Goal: Use online tool/utility: Utilize a website feature to perform a specific function

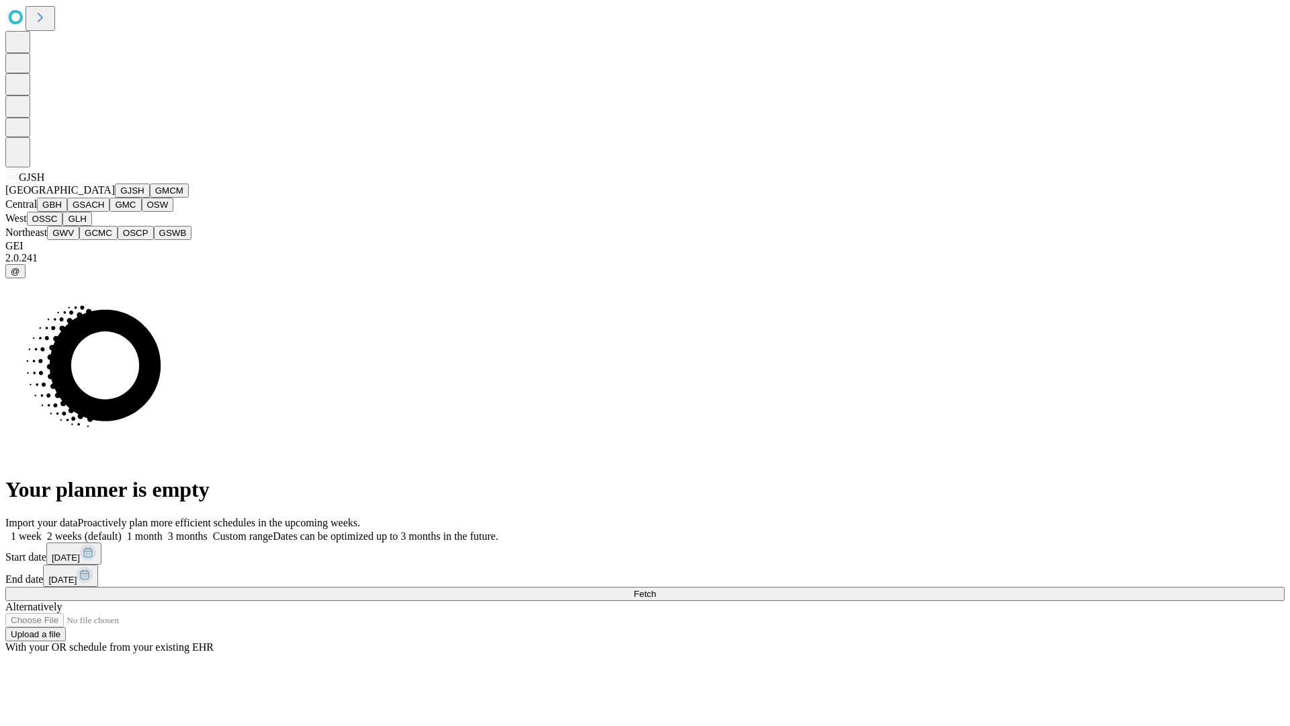
click at [115, 198] on button "GJSH" at bounding box center [132, 190] width 35 height 14
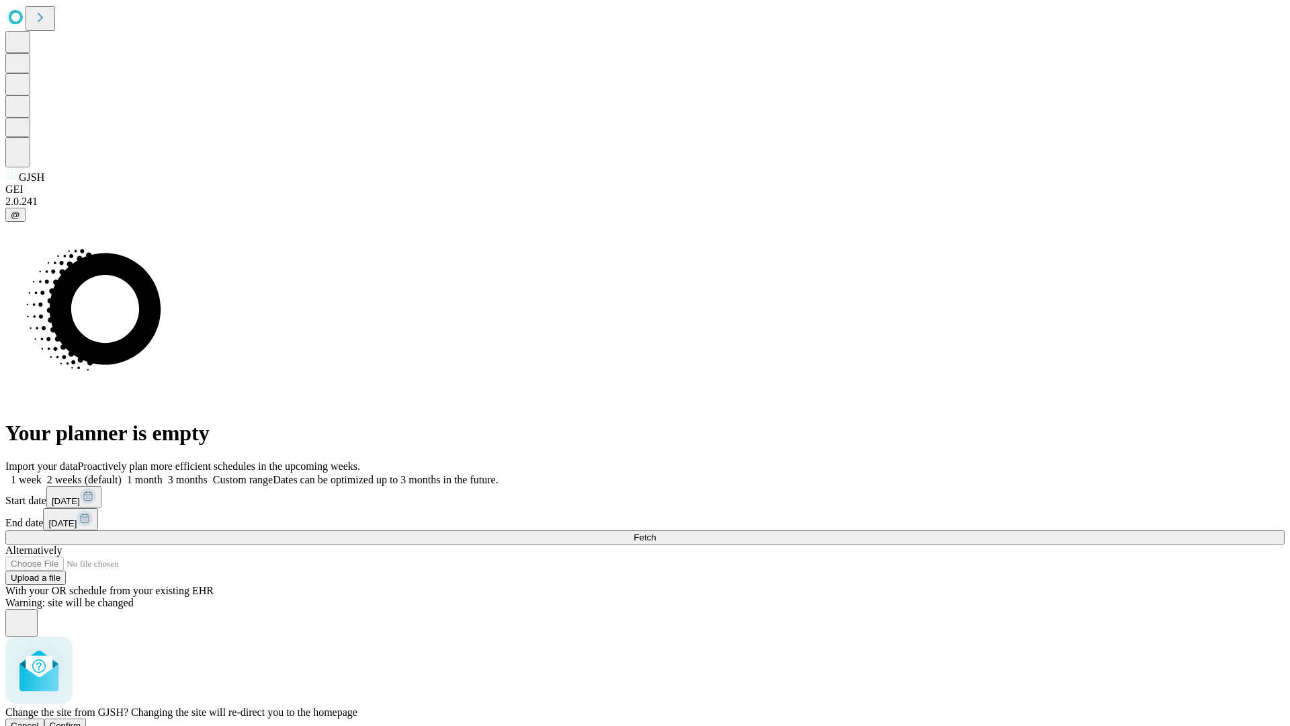
click at [81, 720] on span "Confirm" at bounding box center [66, 725] width 32 height 10
click at [122, 474] on label "2 weeks (default)" at bounding box center [82, 479] width 80 height 11
click at [656, 532] on span "Fetch" at bounding box center [645, 537] width 22 height 10
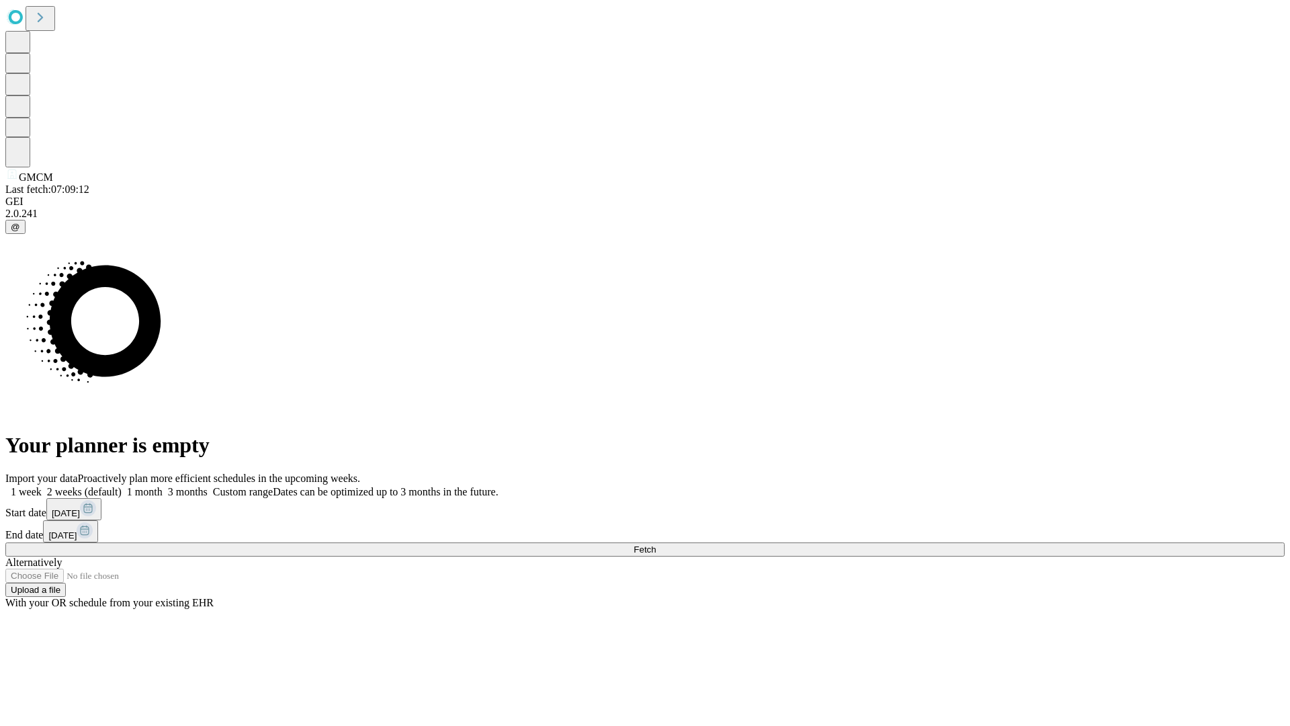
click at [122, 486] on label "2 weeks (default)" at bounding box center [82, 491] width 80 height 11
click at [656, 544] on span "Fetch" at bounding box center [645, 549] width 22 height 10
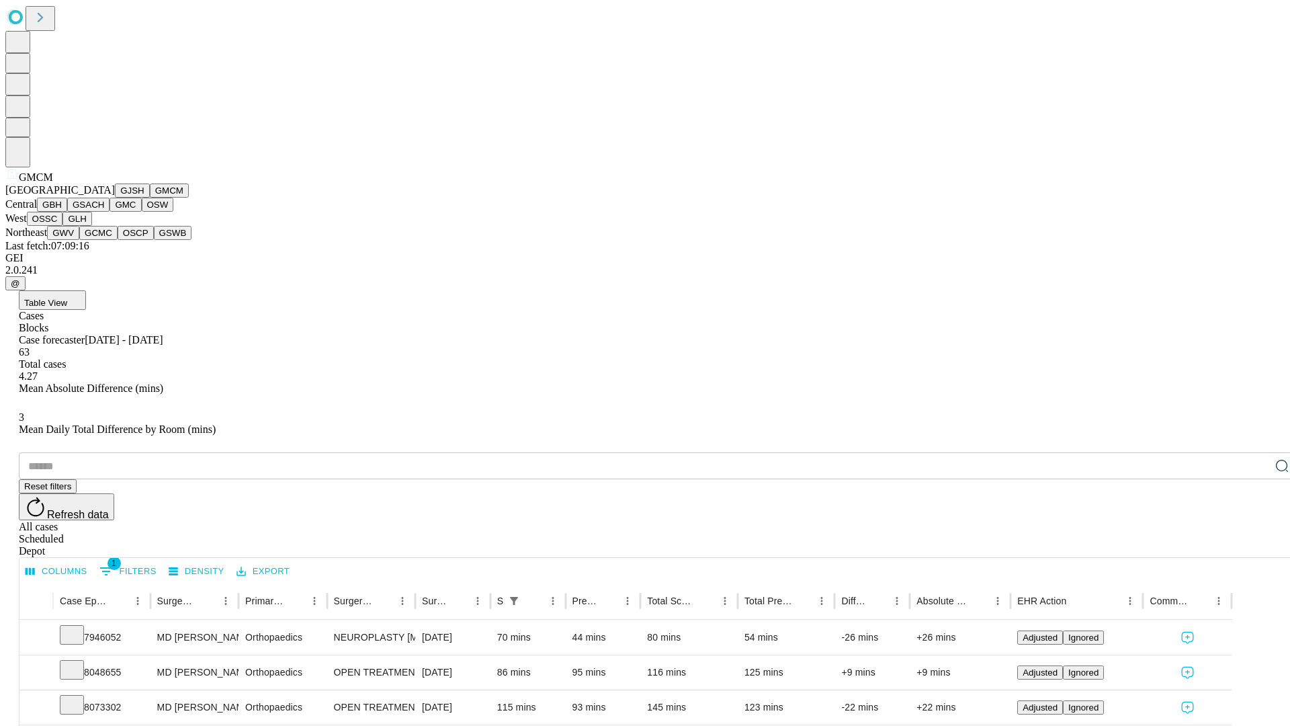
click at [67, 212] on button "GBH" at bounding box center [52, 205] width 30 height 14
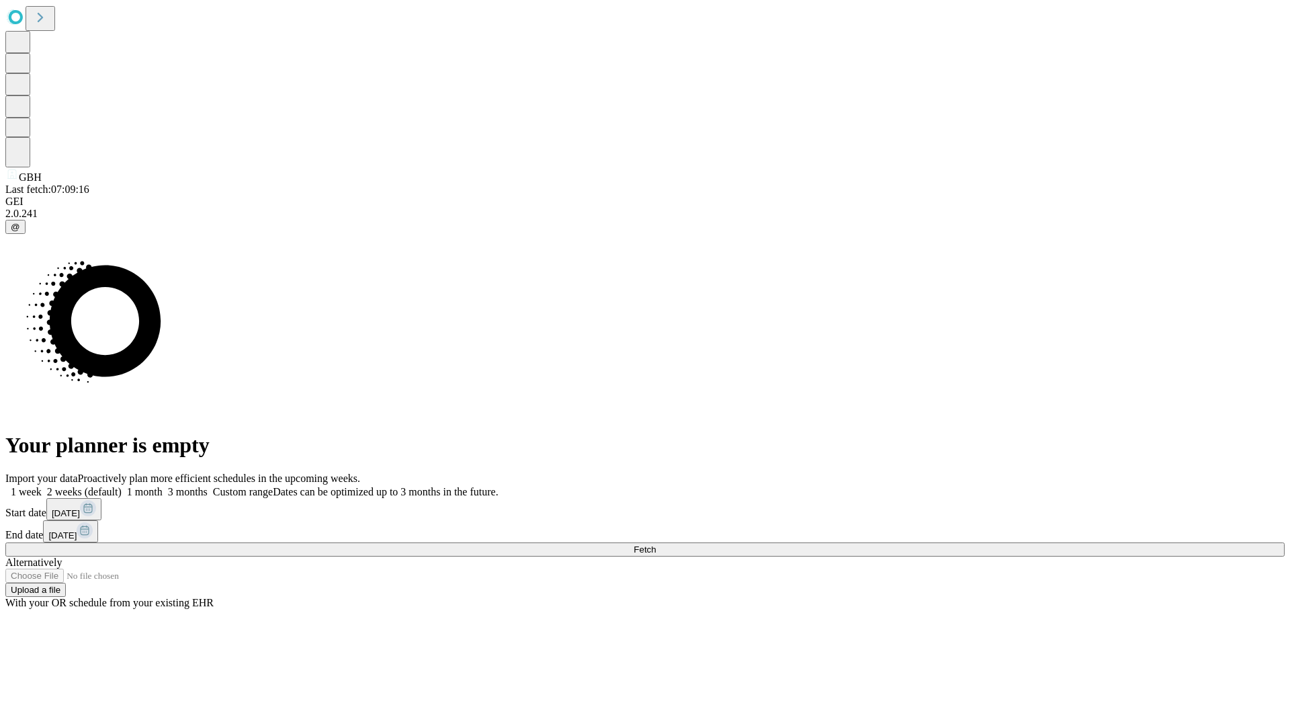
click at [122, 486] on label "2 weeks (default)" at bounding box center [82, 491] width 80 height 11
click at [656, 544] on span "Fetch" at bounding box center [645, 549] width 22 height 10
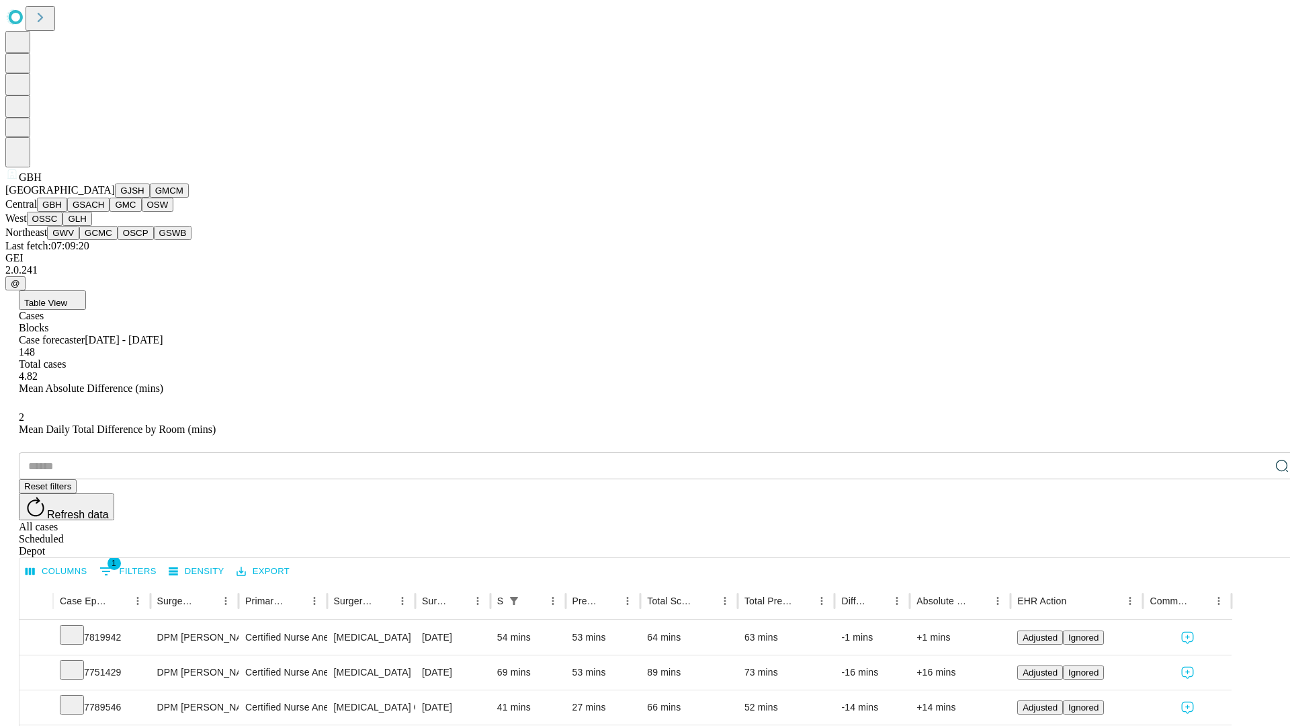
click at [104, 212] on button "GSACH" at bounding box center [88, 205] width 42 height 14
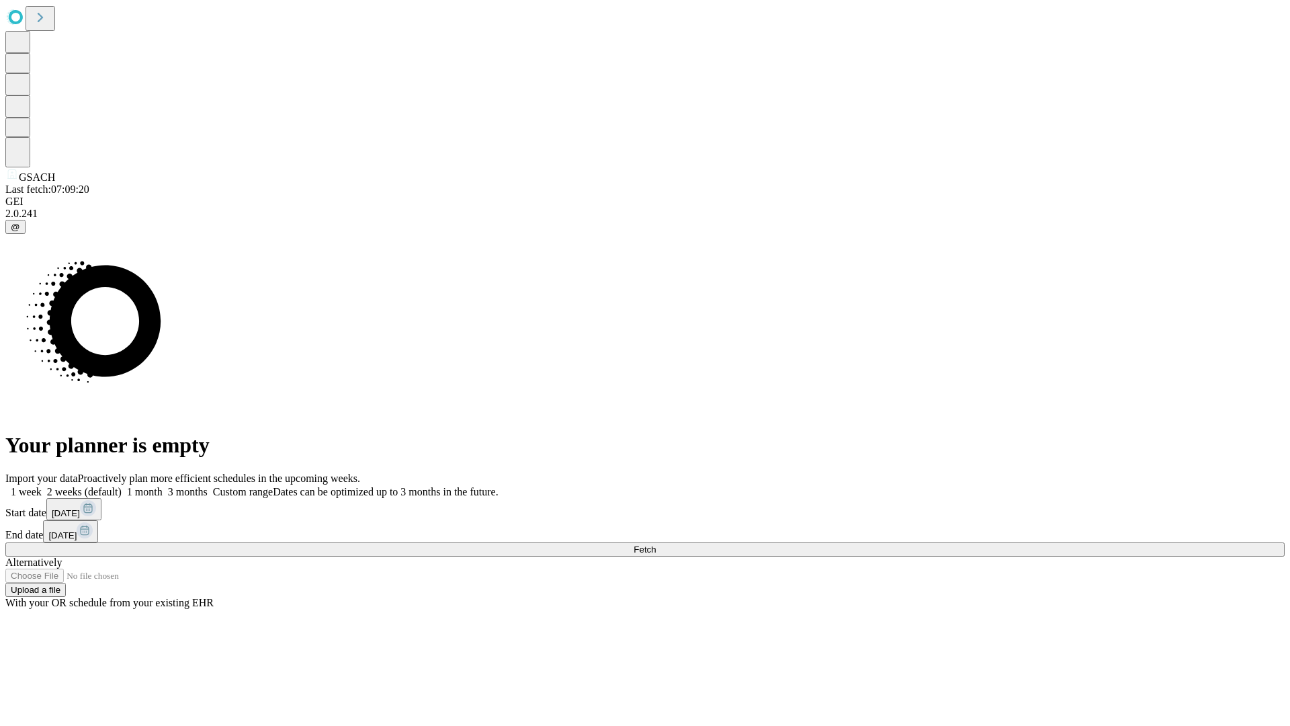
click at [656, 544] on span "Fetch" at bounding box center [645, 549] width 22 height 10
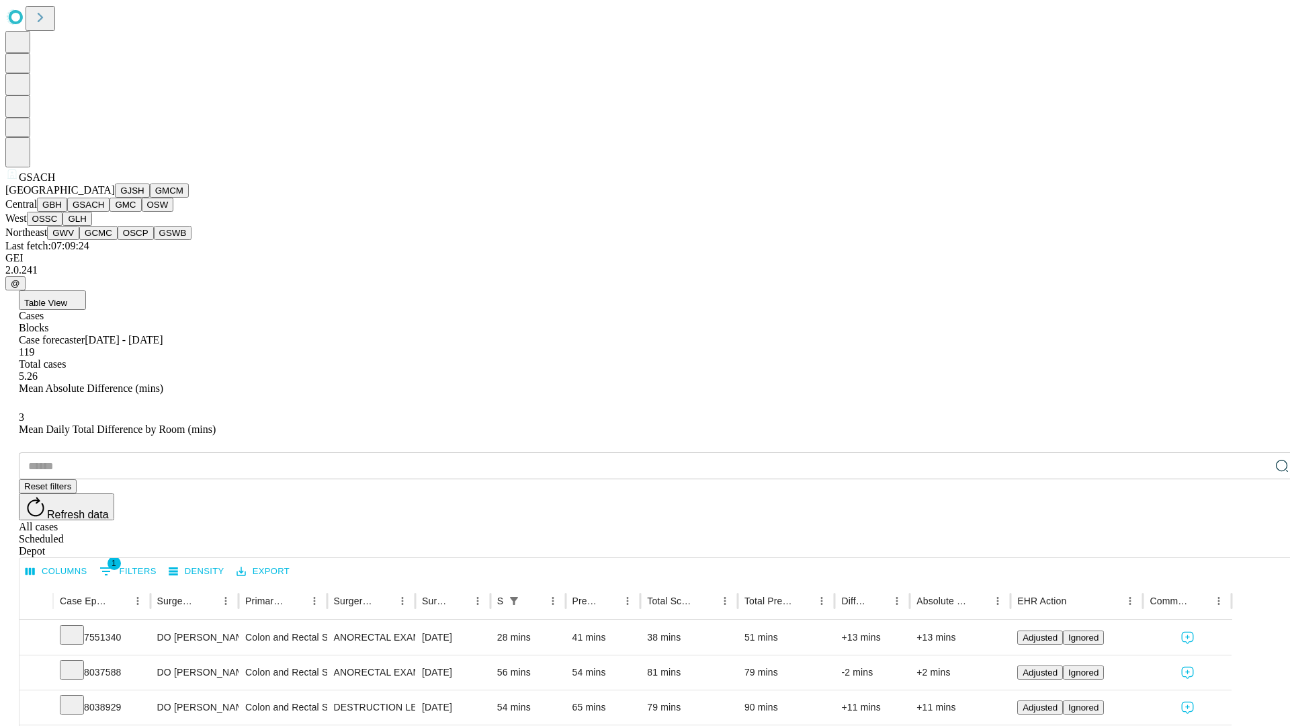
click at [110, 212] on button "GMC" at bounding box center [126, 205] width 32 height 14
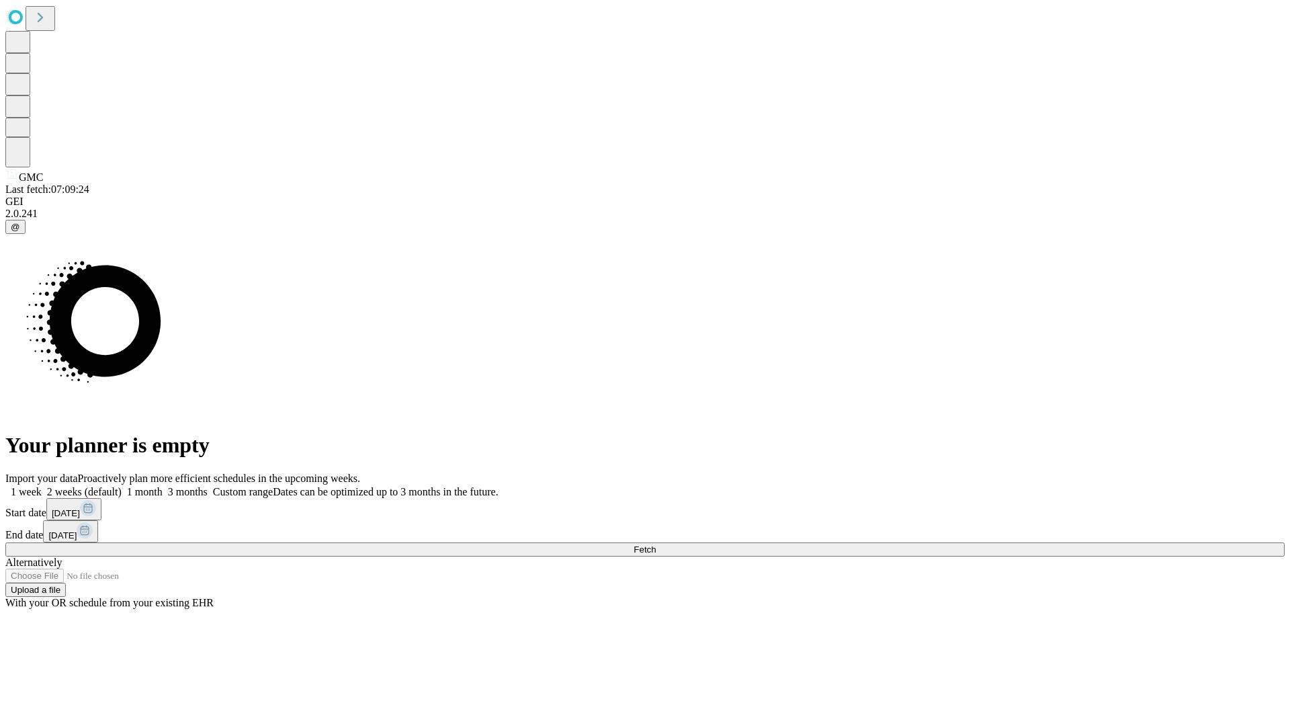
click at [122, 486] on label "2 weeks (default)" at bounding box center [82, 491] width 80 height 11
click at [656, 544] on span "Fetch" at bounding box center [645, 549] width 22 height 10
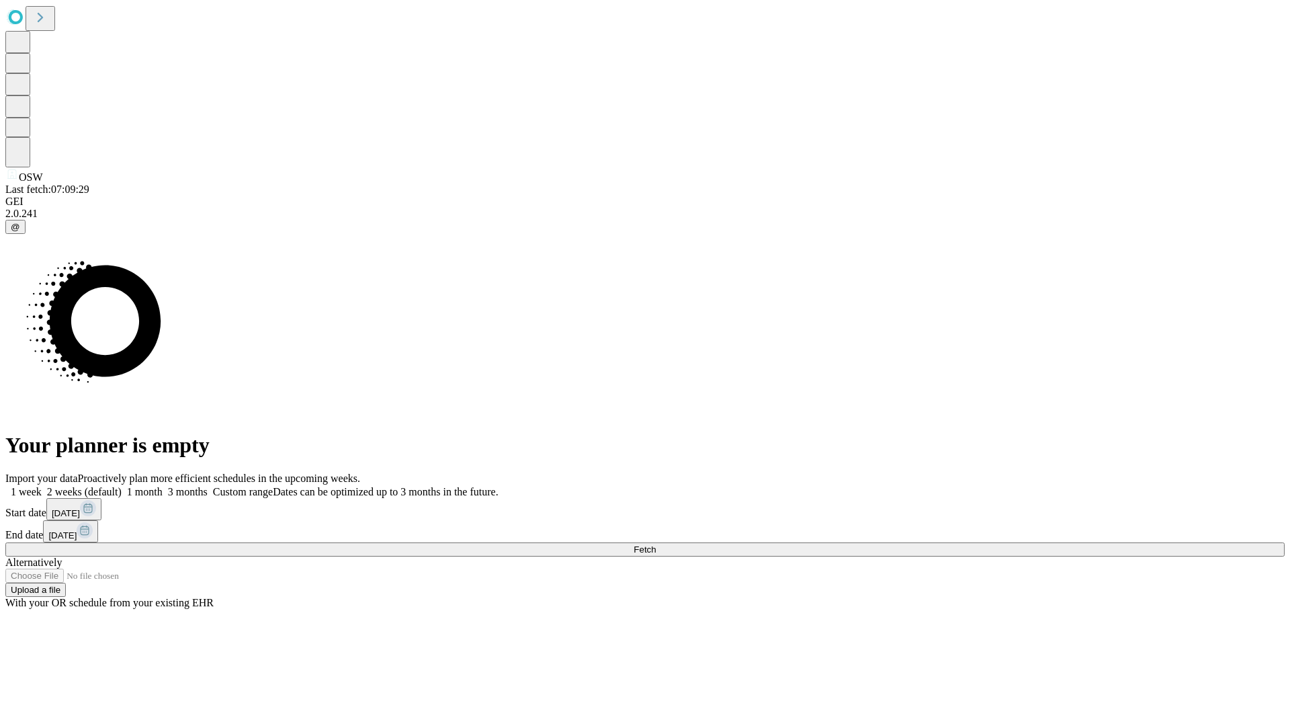
click at [122, 486] on label "2 weeks (default)" at bounding box center [82, 491] width 80 height 11
click at [656, 544] on span "Fetch" at bounding box center [645, 549] width 22 height 10
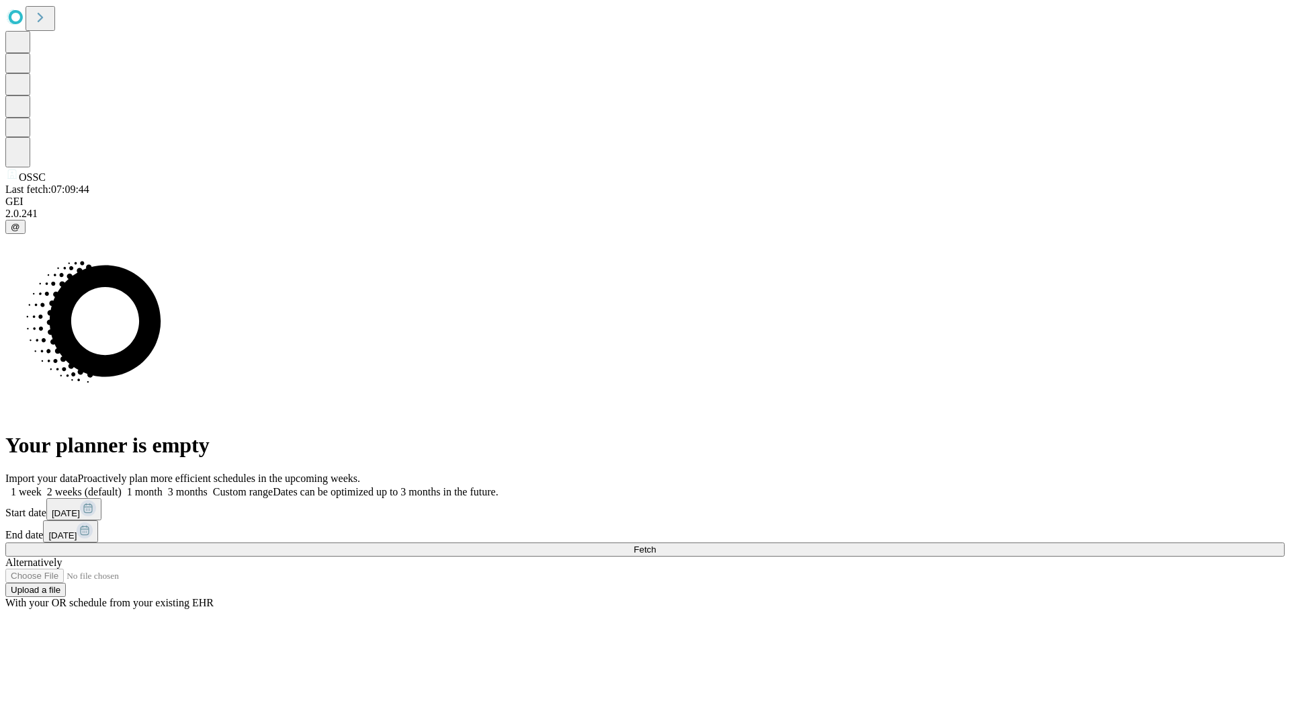
click at [122, 486] on label "2 weeks (default)" at bounding box center [82, 491] width 80 height 11
click at [656, 544] on span "Fetch" at bounding box center [645, 549] width 22 height 10
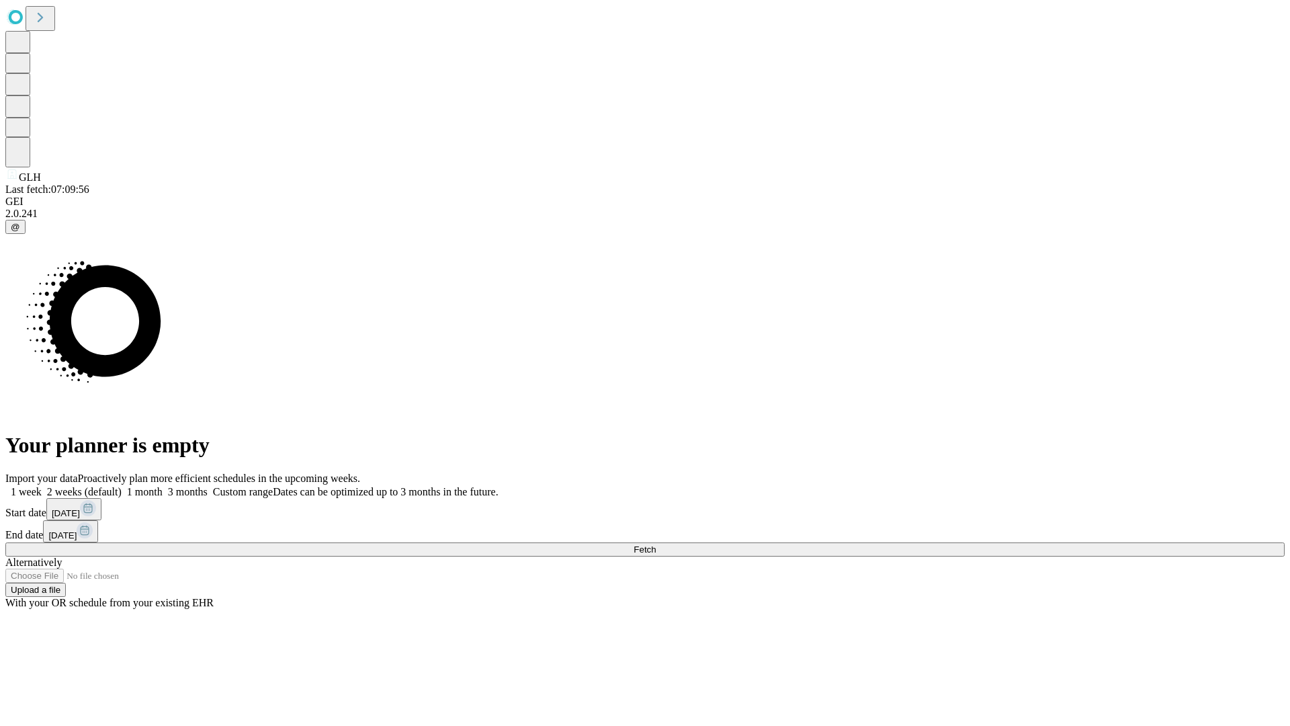
click at [122, 486] on label "2 weeks (default)" at bounding box center [82, 491] width 80 height 11
click at [656, 544] on span "Fetch" at bounding box center [645, 549] width 22 height 10
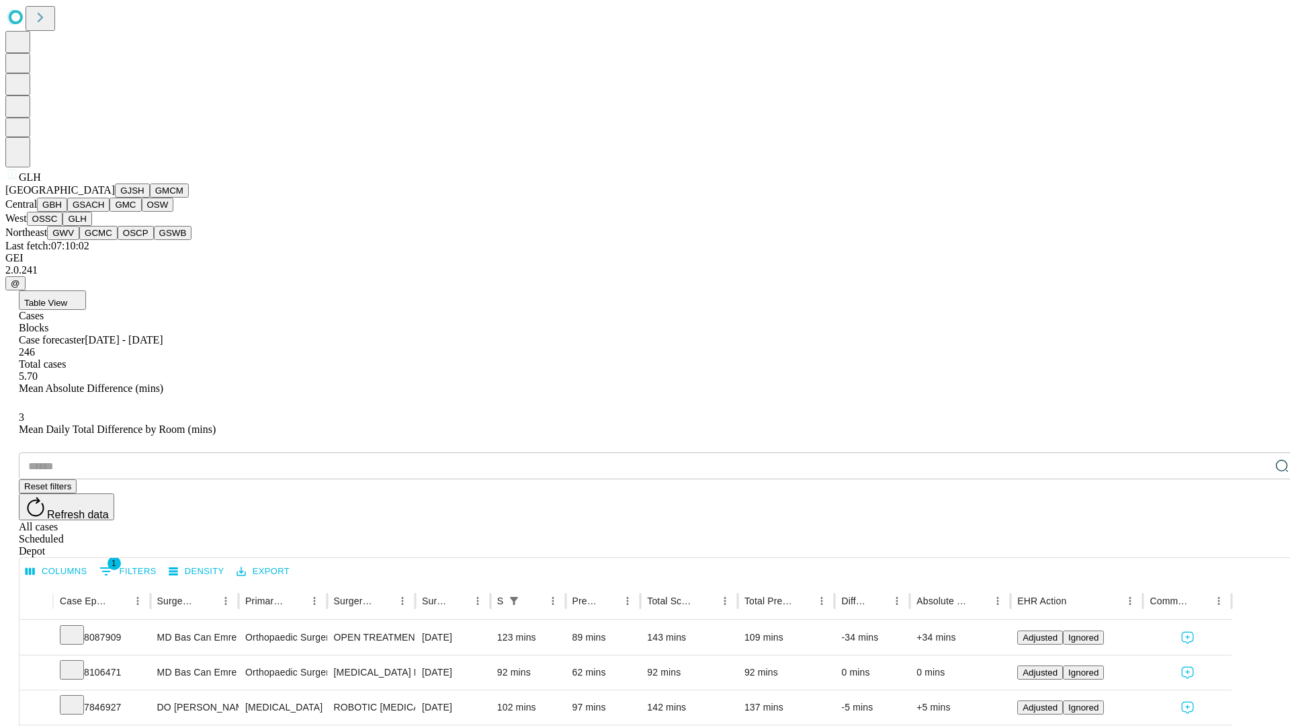
click at [79, 240] on button "GWV" at bounding box center [63, 233] width 32 height 14
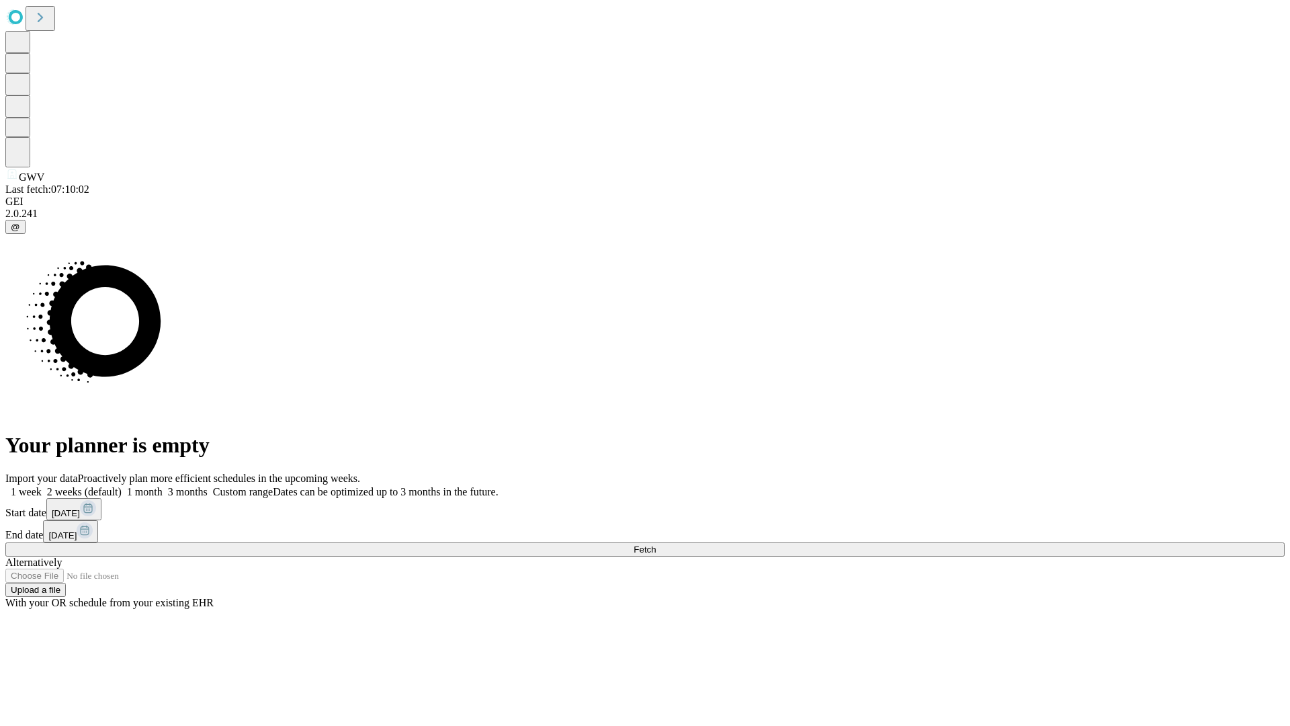
click at [122, 486] on label "2 weeks (default)" at bounding box center [82, 491] width 80 height 11
click at [656, 544] on span "Fetch" at bounding box center [645, 549] width 22 height 10
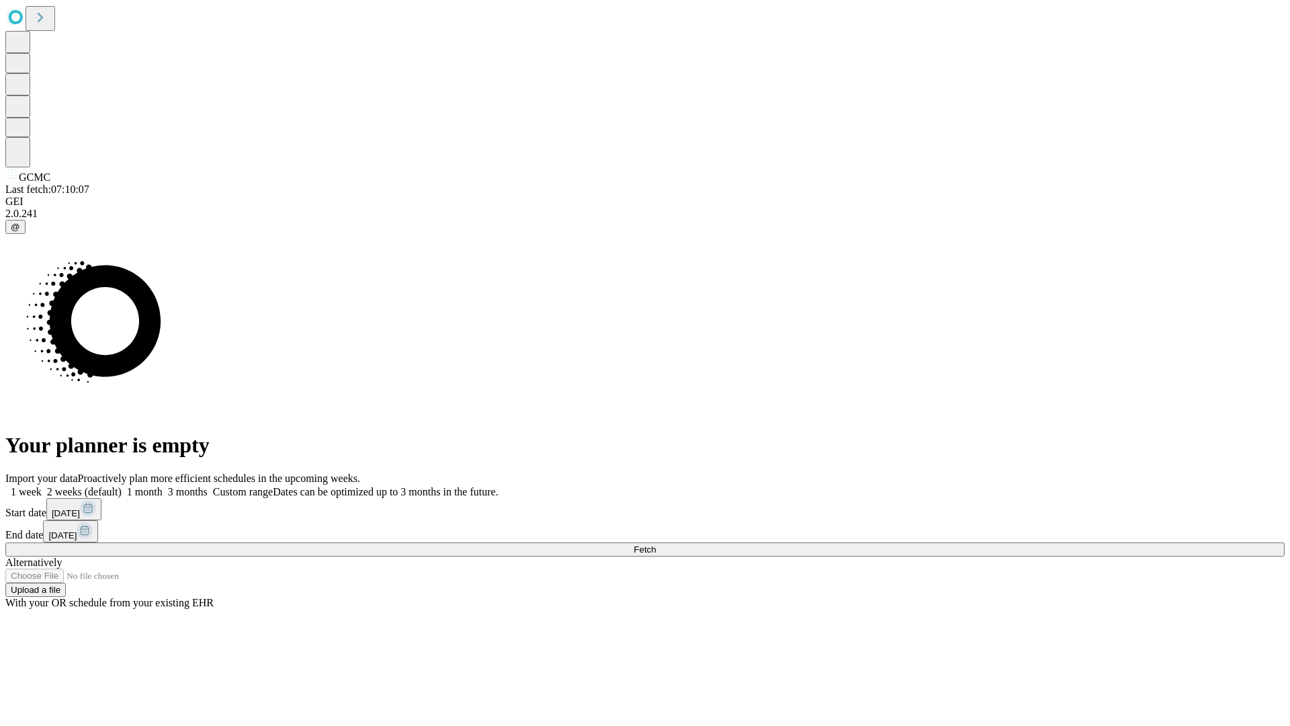
click at [122, 486] on label "2 weeks (default)" at bounding box center [82, 491] width 80 height 11
click at [656, 544] on span "Fetch" at bounding box center [645, 549] width 22 height 10
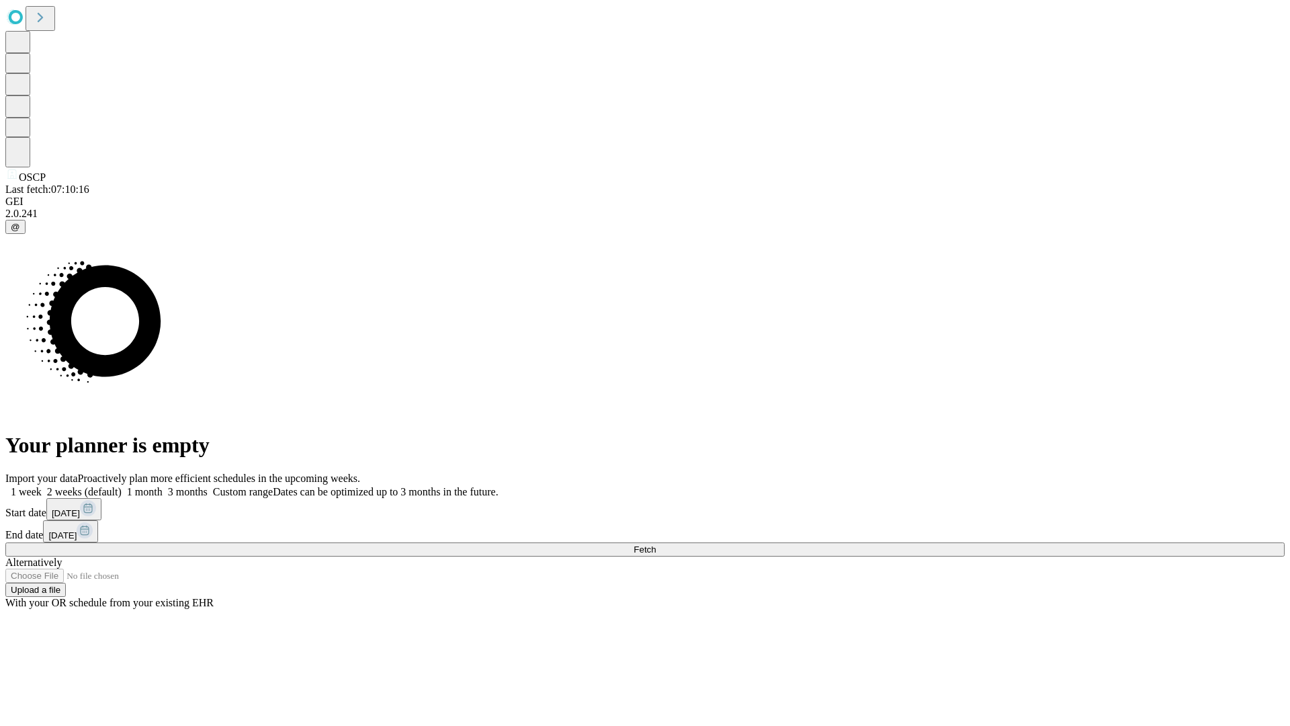
click at [122, 486] on label "2 weeks (default)" at bounding box center [82, 491] width 80 height 11
click at [656, 544] on span "Fetch" at bounding box center [645, 549] width 22 height 10
